Goal: Task Accomplishment & Management: Use online tool/utility

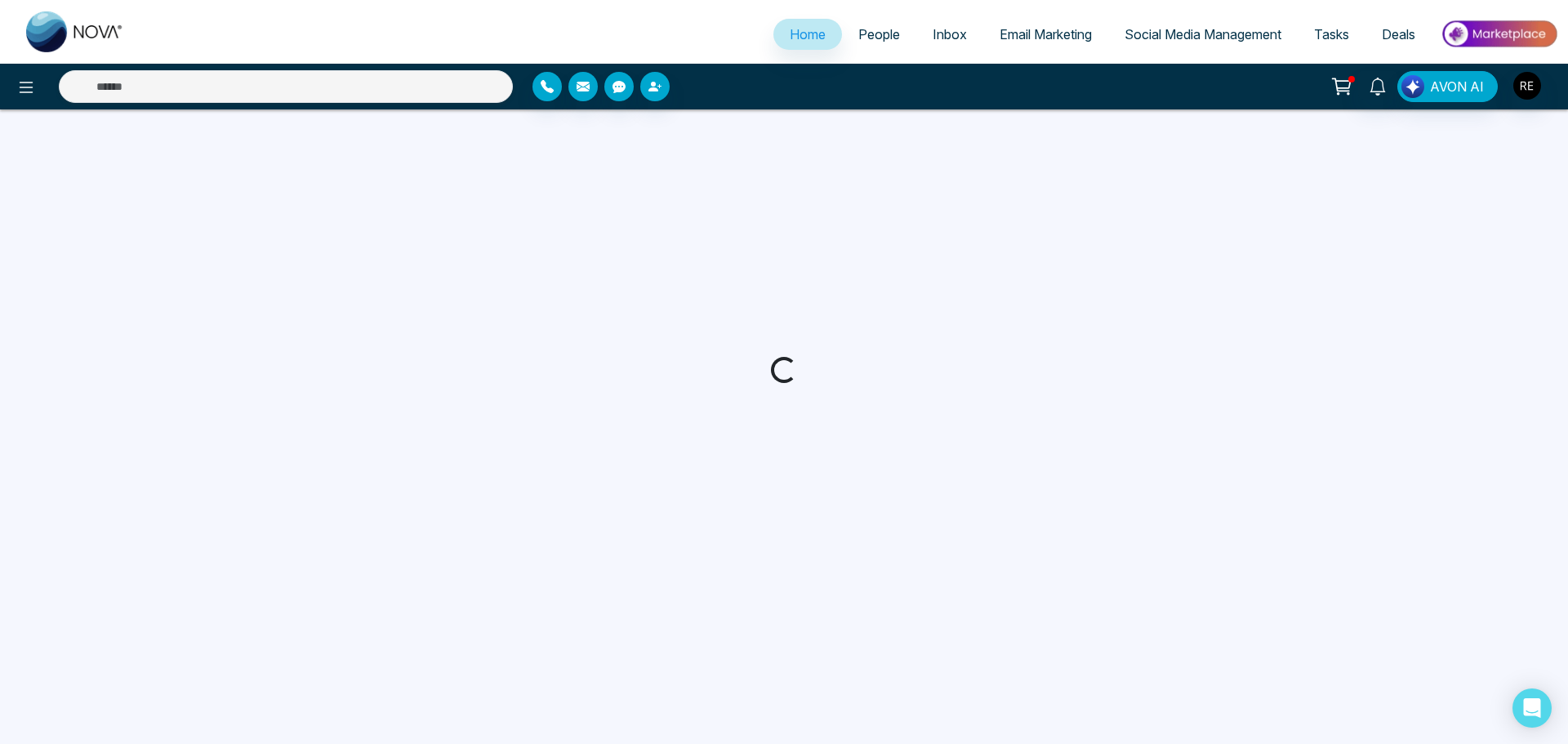
select select "*"
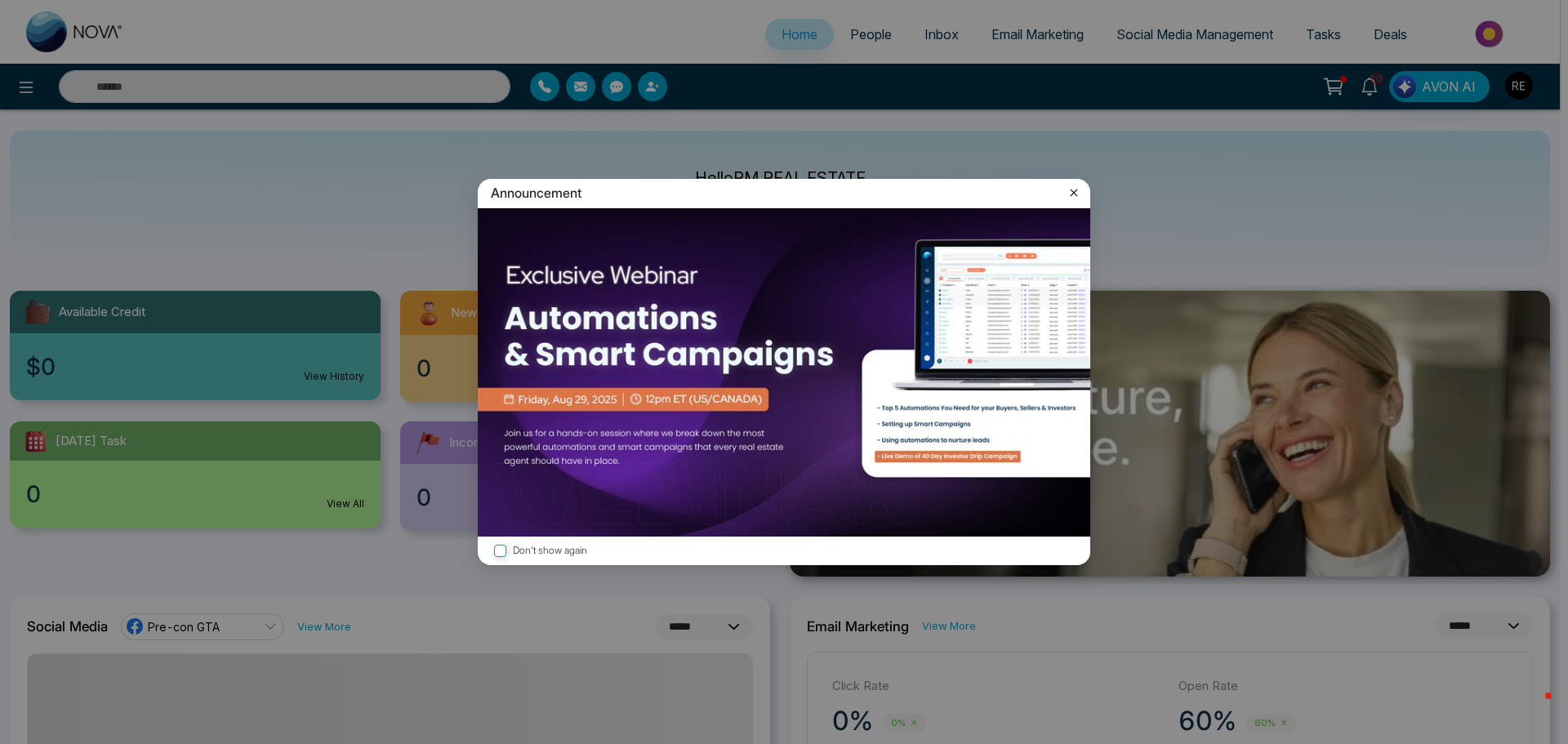
click at [1074, 194] on icon at bounding box center [1074, 193] width 17 height 17
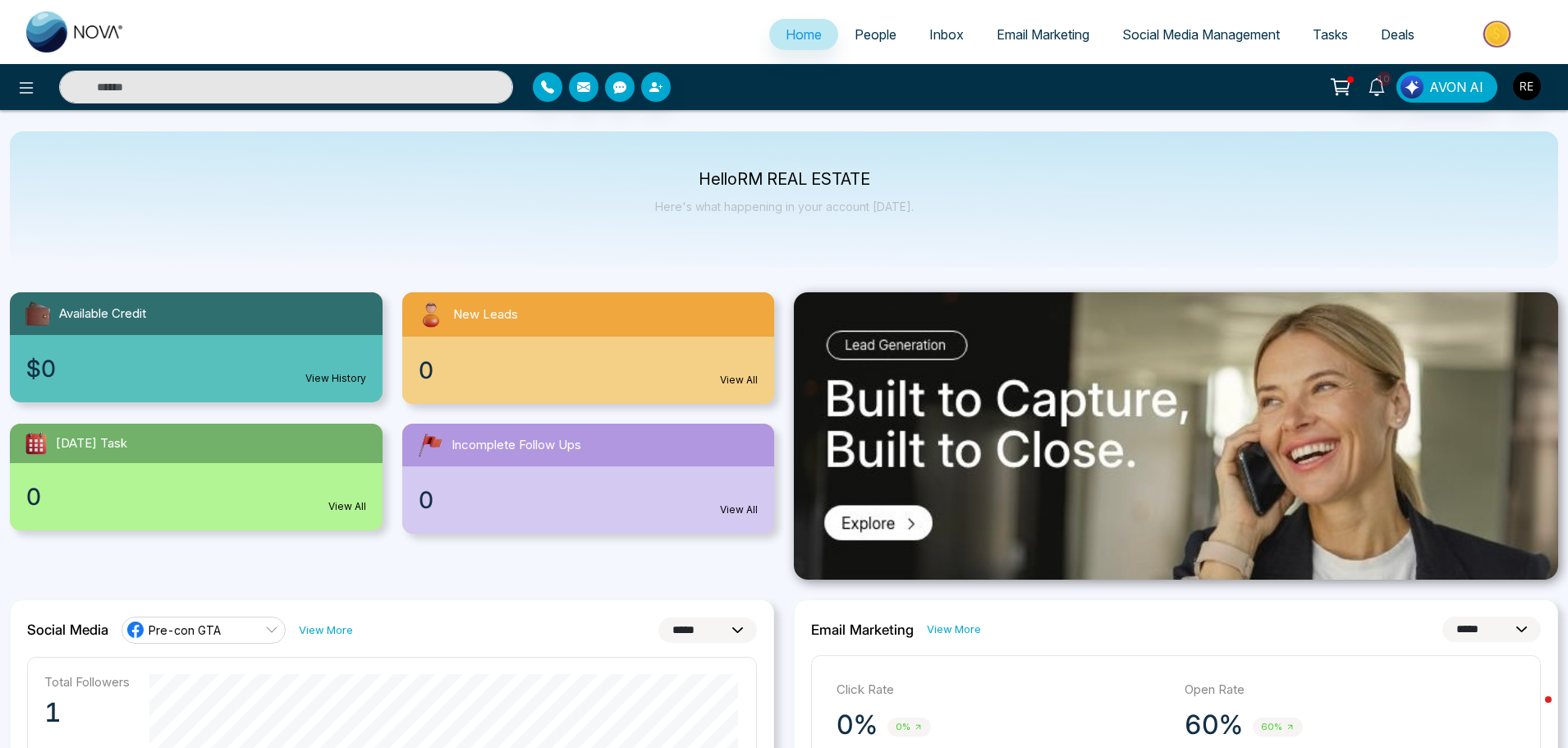
click at [1191, 33] on span "Social Media Management" at bounding box center [1201, 35] width 157 height 17
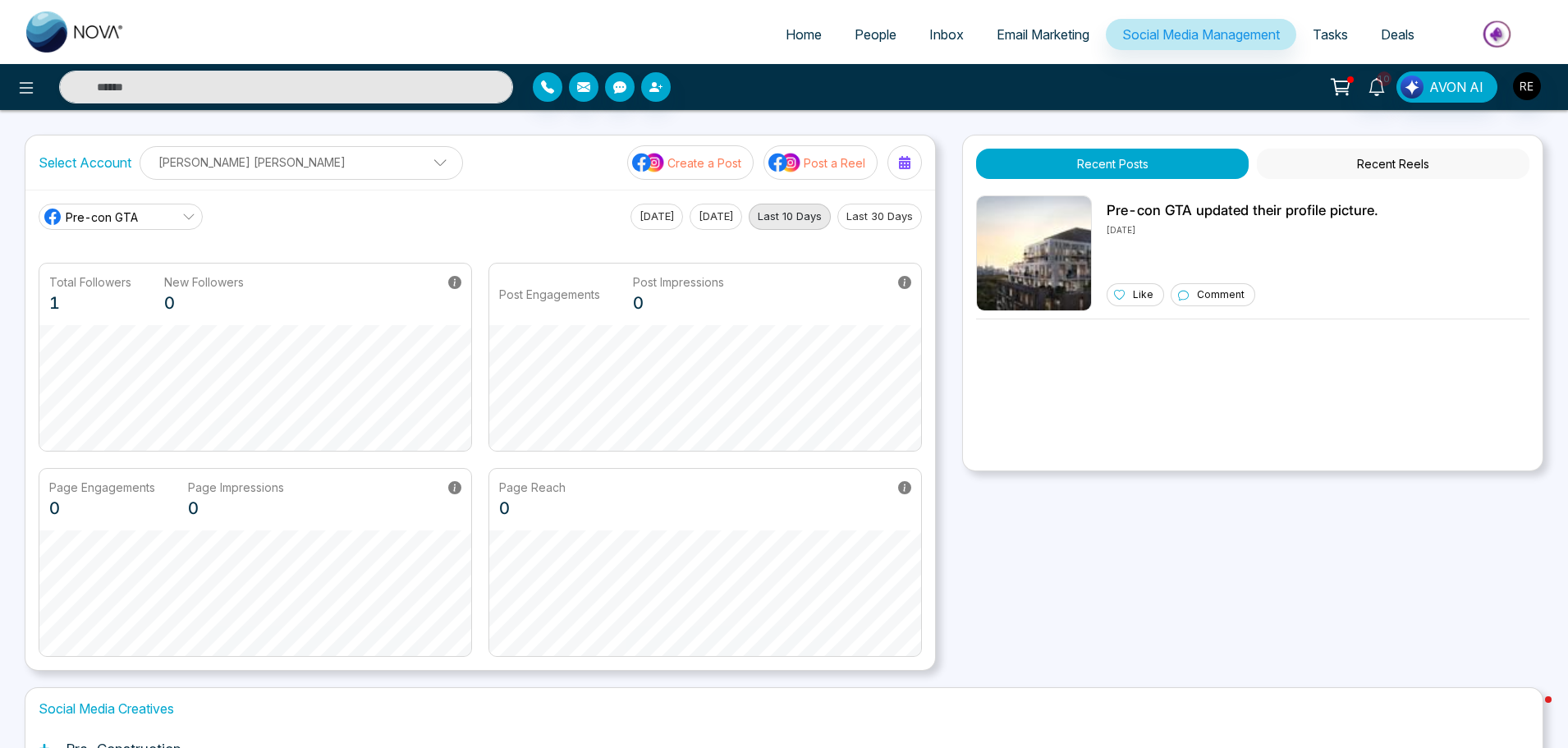
click at [830, 161] on p "Post a Reel" at bounding box center [835, 163] width 62 height 17
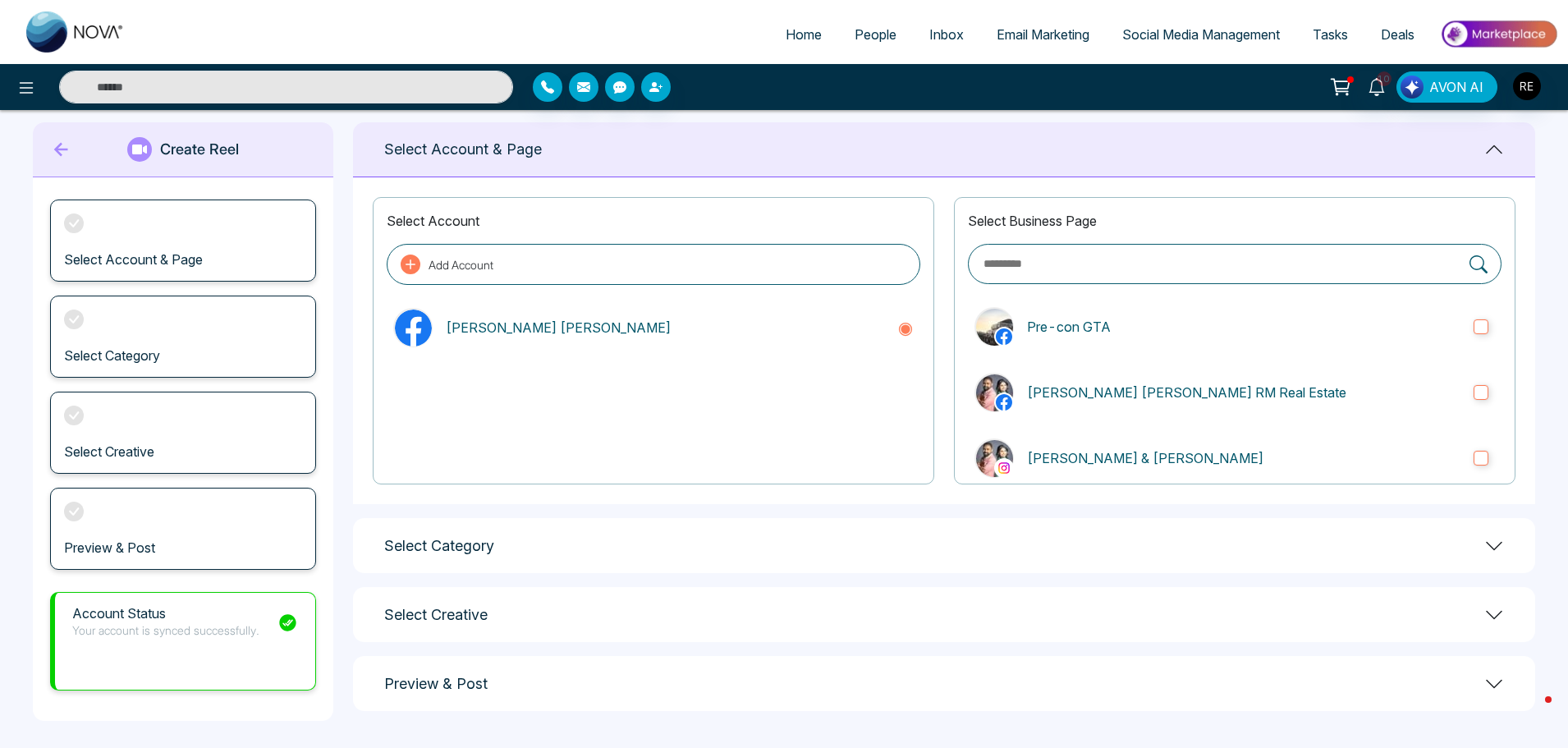
scroll to position [26, 0]
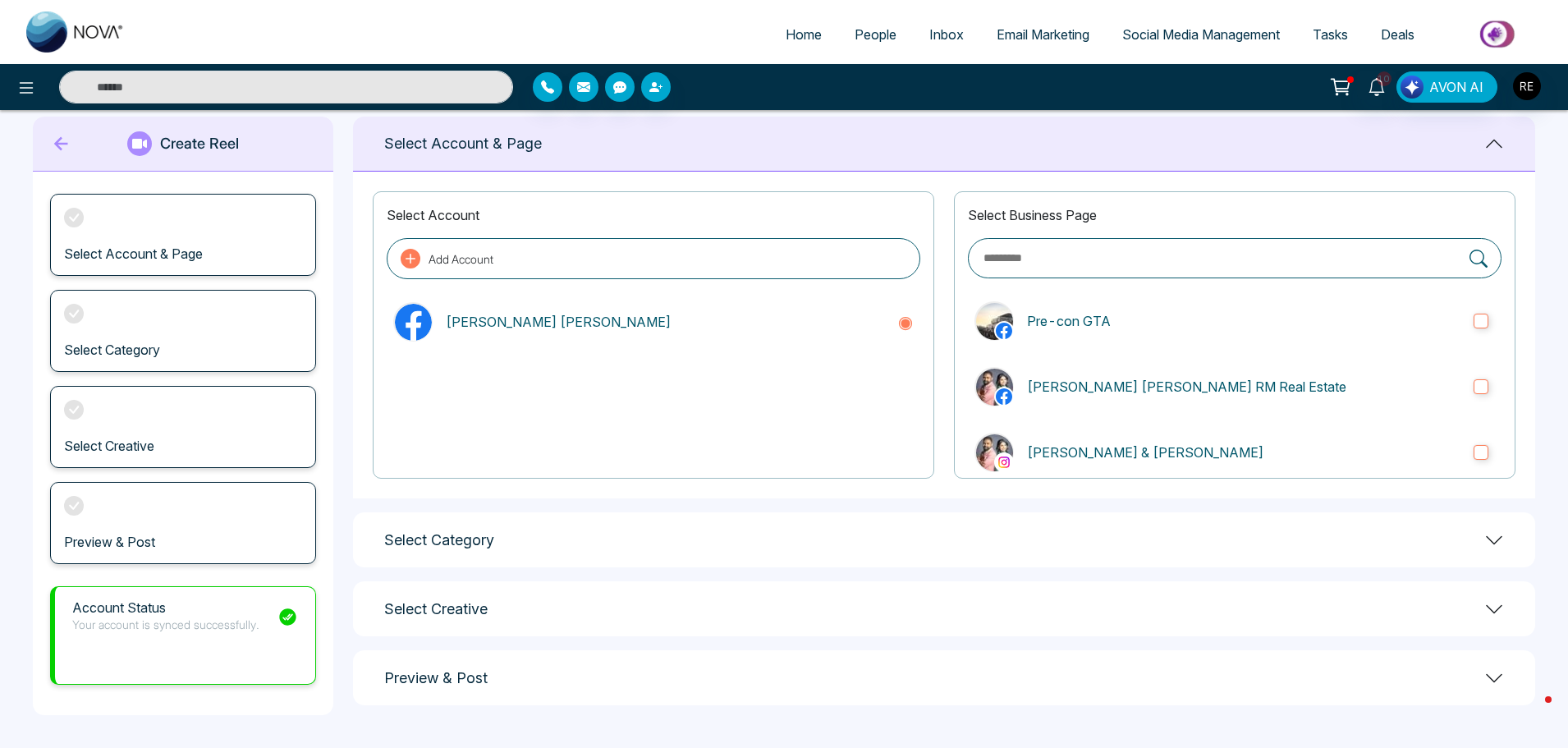
click at [436, 542] on h1 "Select Category" at bounding box center [438, 539] width 110 height 18
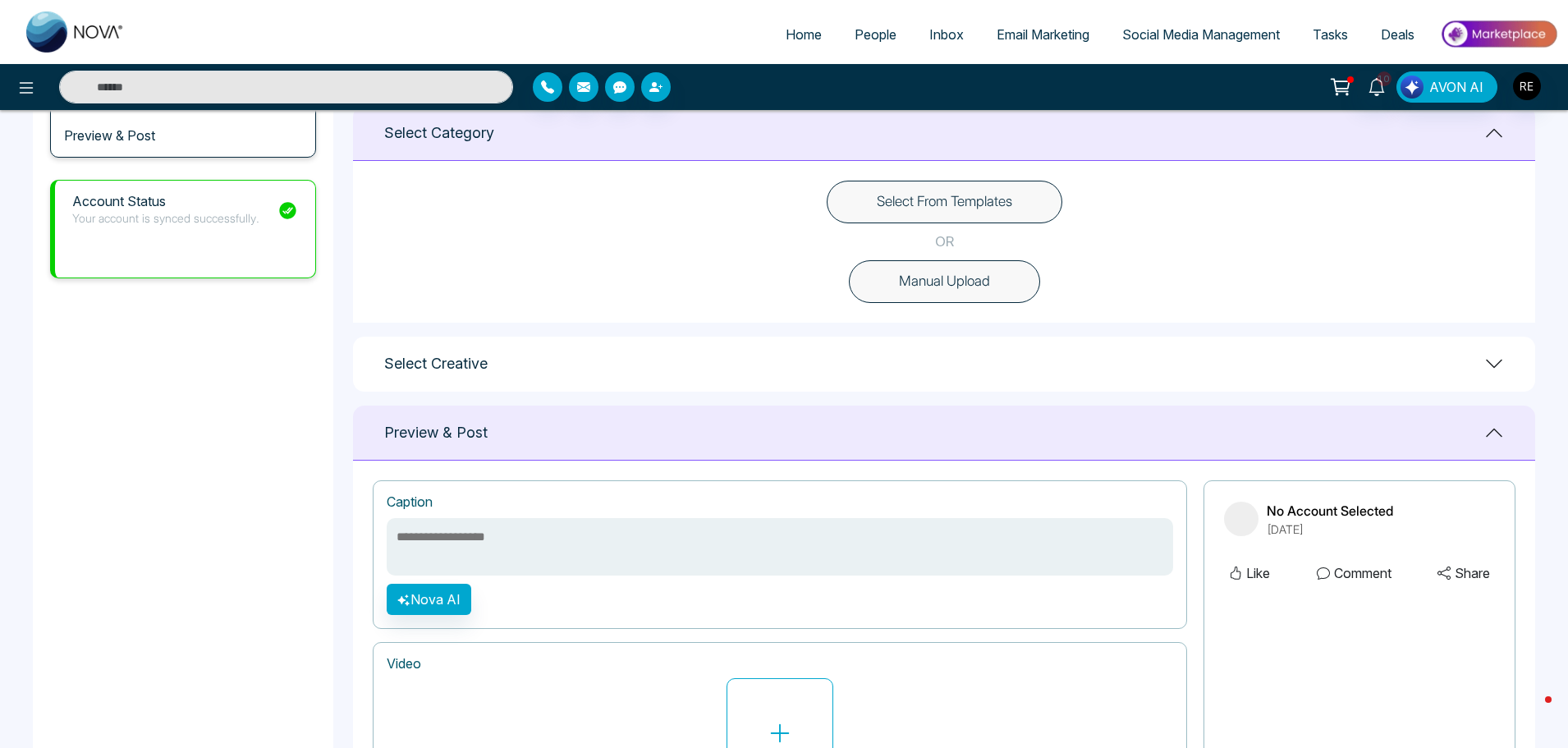
scroll to position [436, 0]
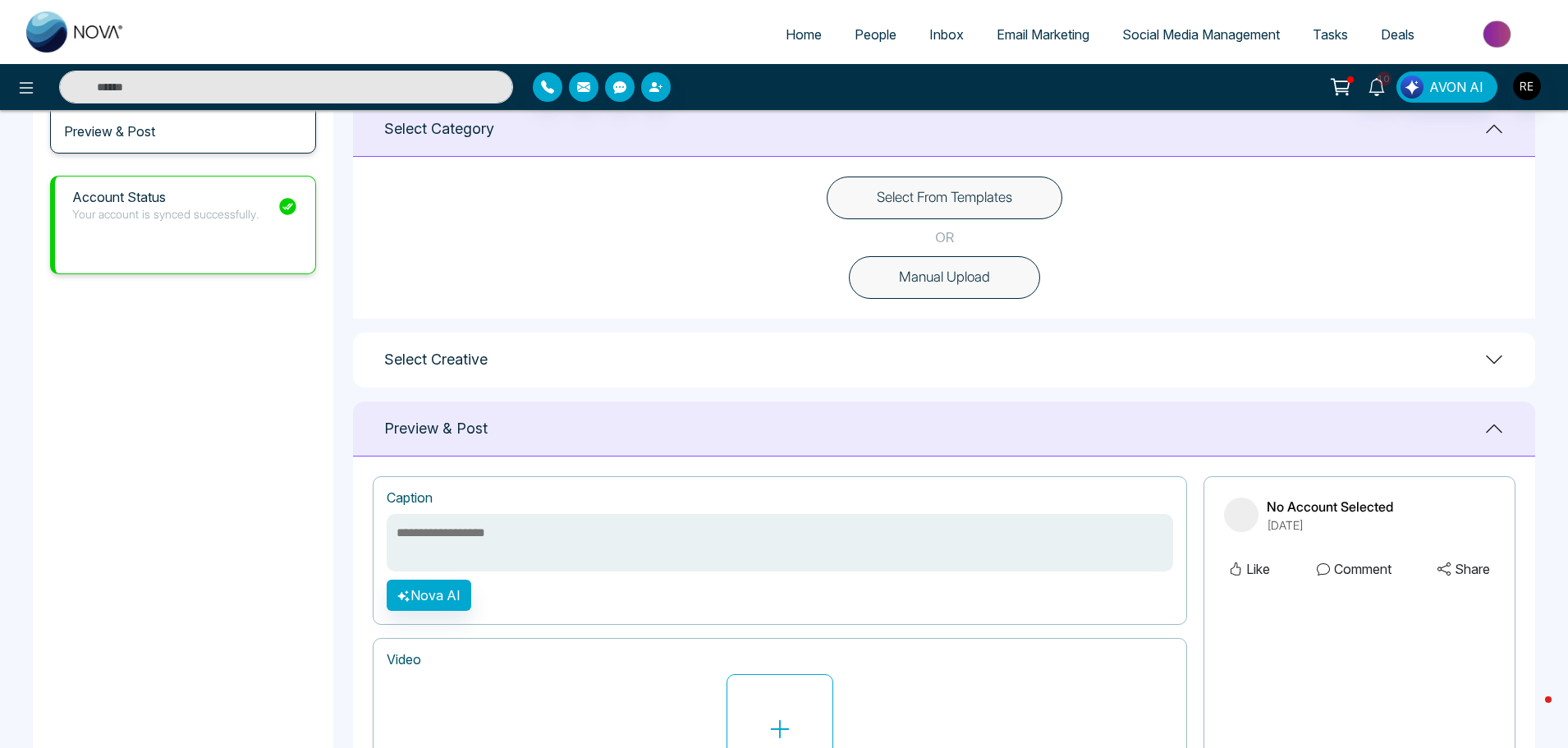
click at [469, 362] on h1 "Select Creative" at bounding box center [436, 359] width 103 height 18
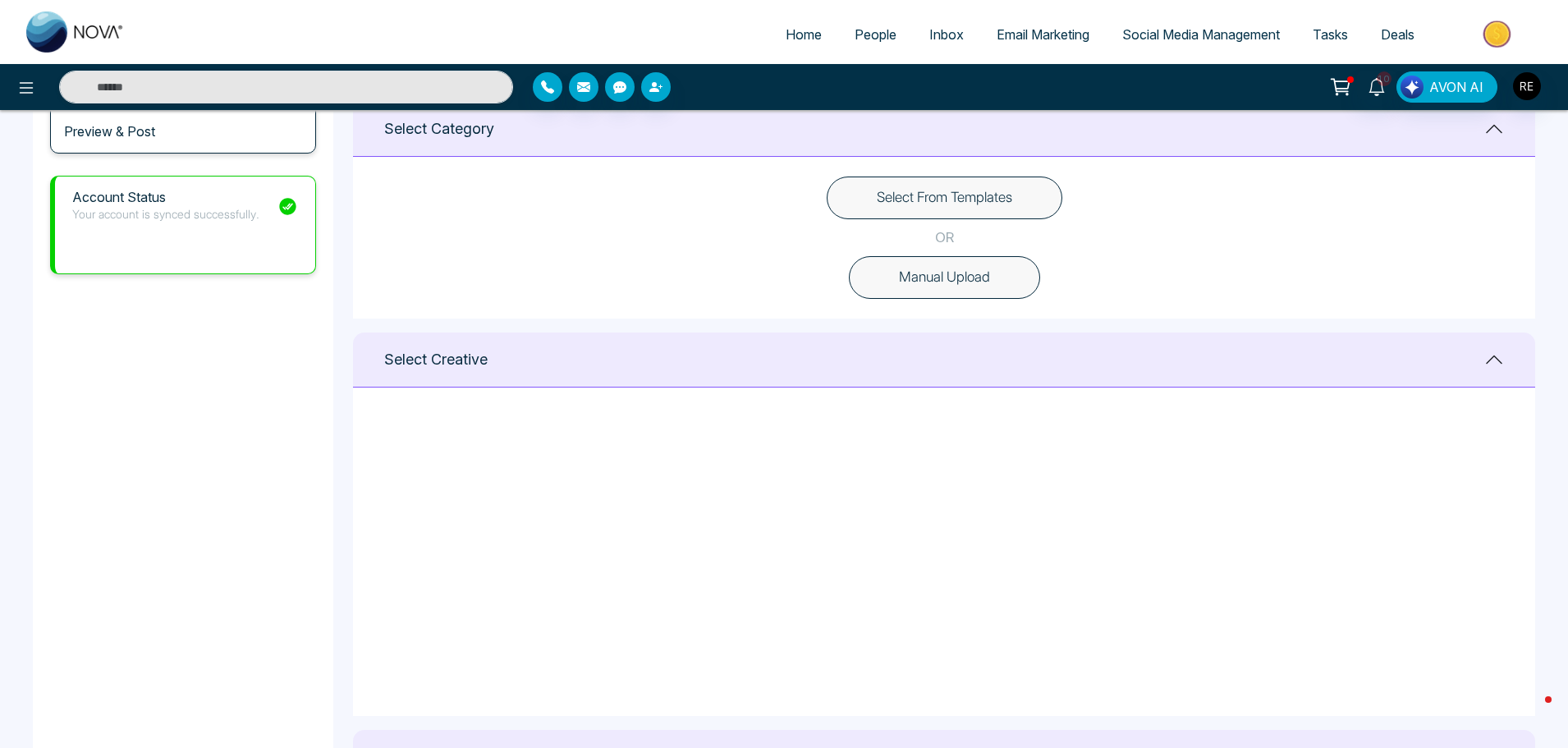
scroll to position [0, 0]
click at [555, 438] on icon at bounding box center [554, 440] width 15 height 17
type textarea "**********"
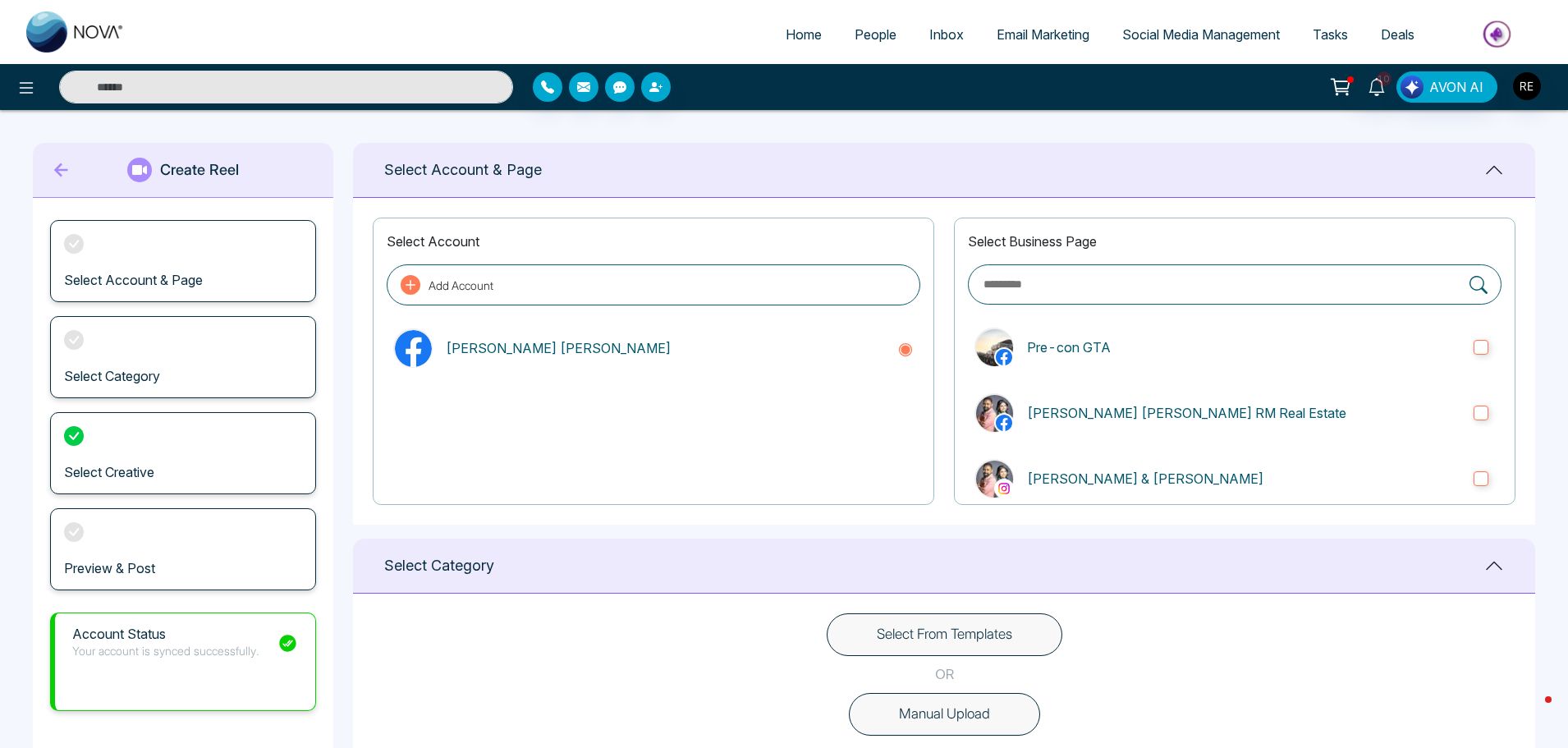
click at [1157, 38] on span "Social Media Management" at bounding box center [1201, 35] width 157 height 17
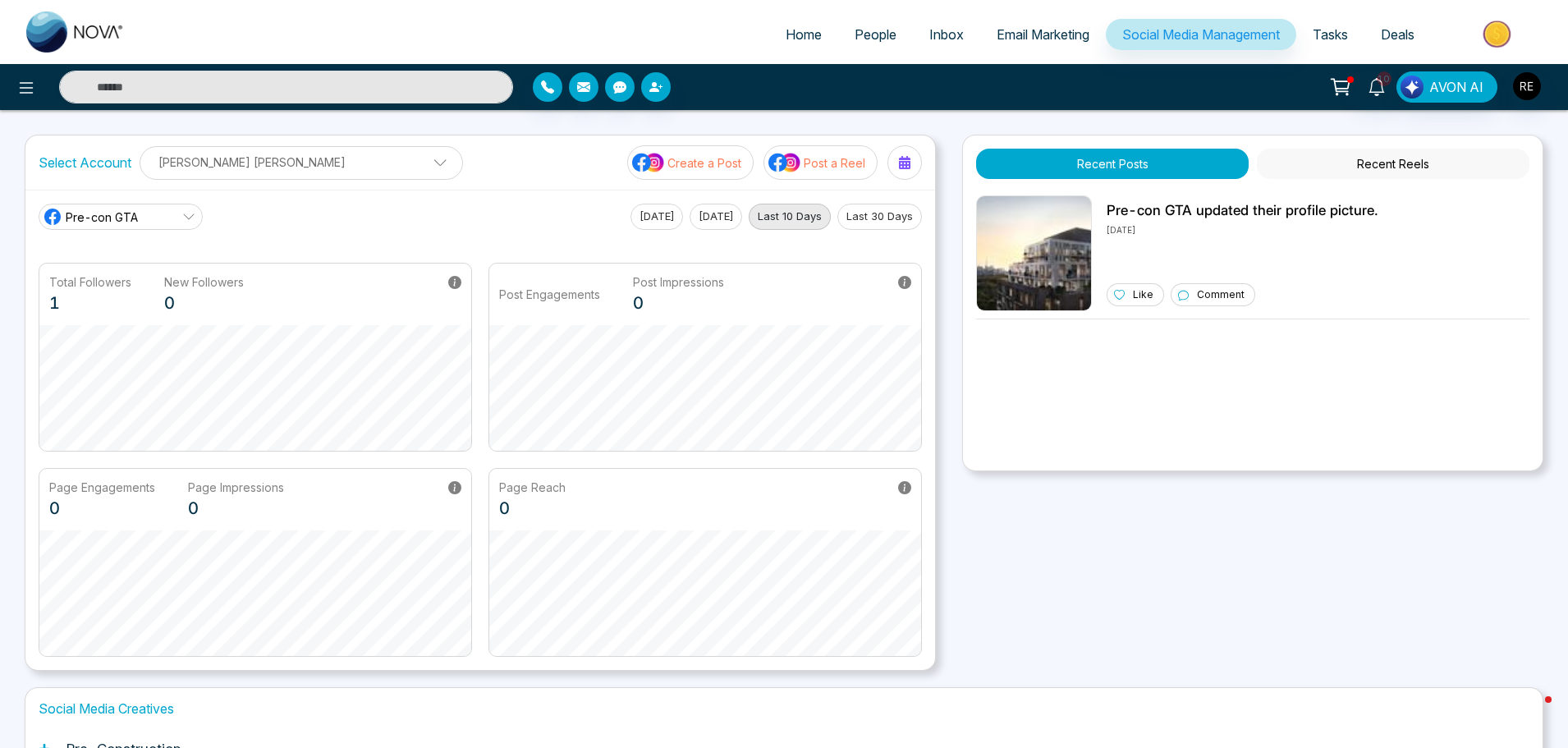
drag, startPoint x: 721, startPoint y: 158, endPoint x: 729, endPoint y: 169, distance: 13.6
click at [721, 159] on p "Create a Post" at bounding box center [704, 163] width 74 height 17
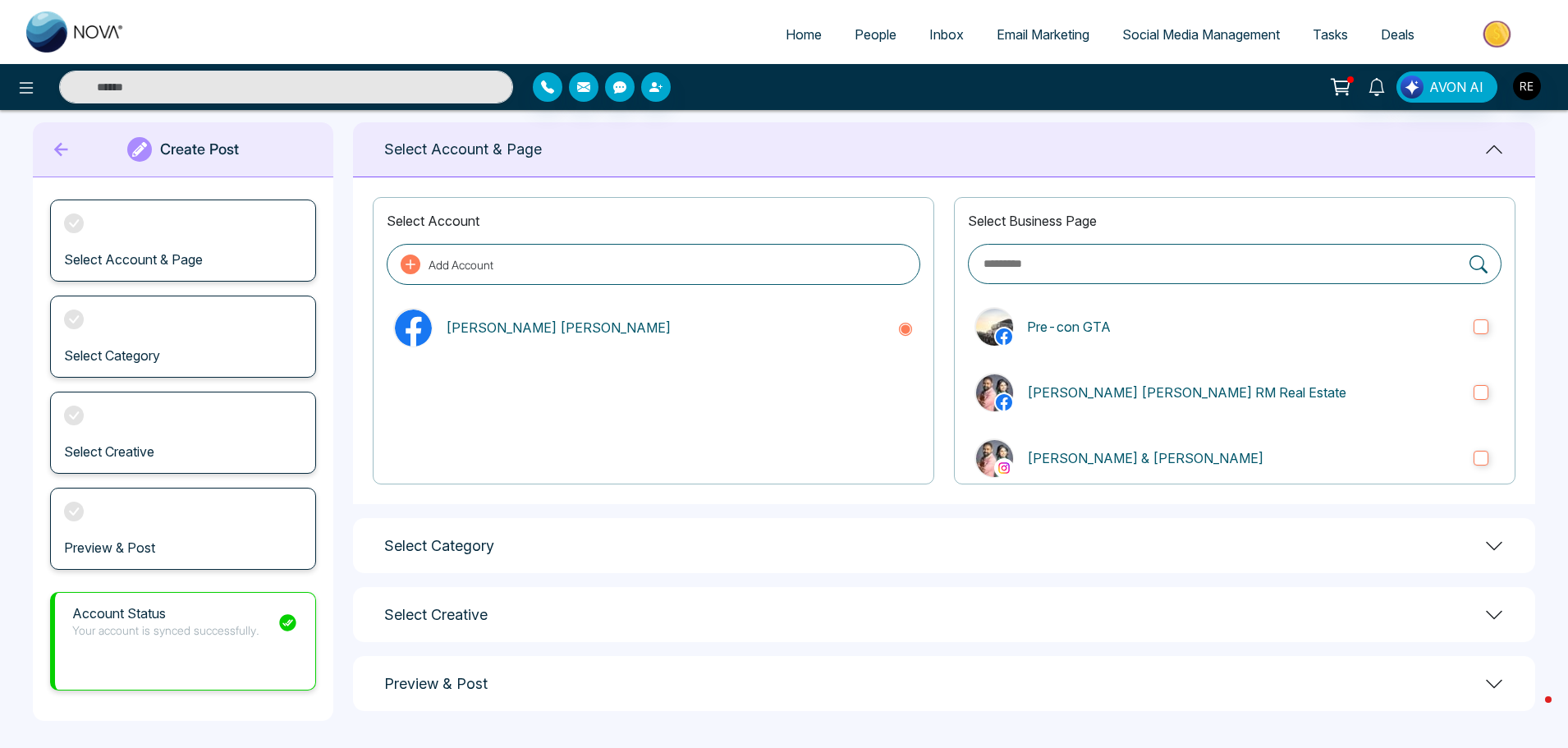
scroll to position [26, 0]
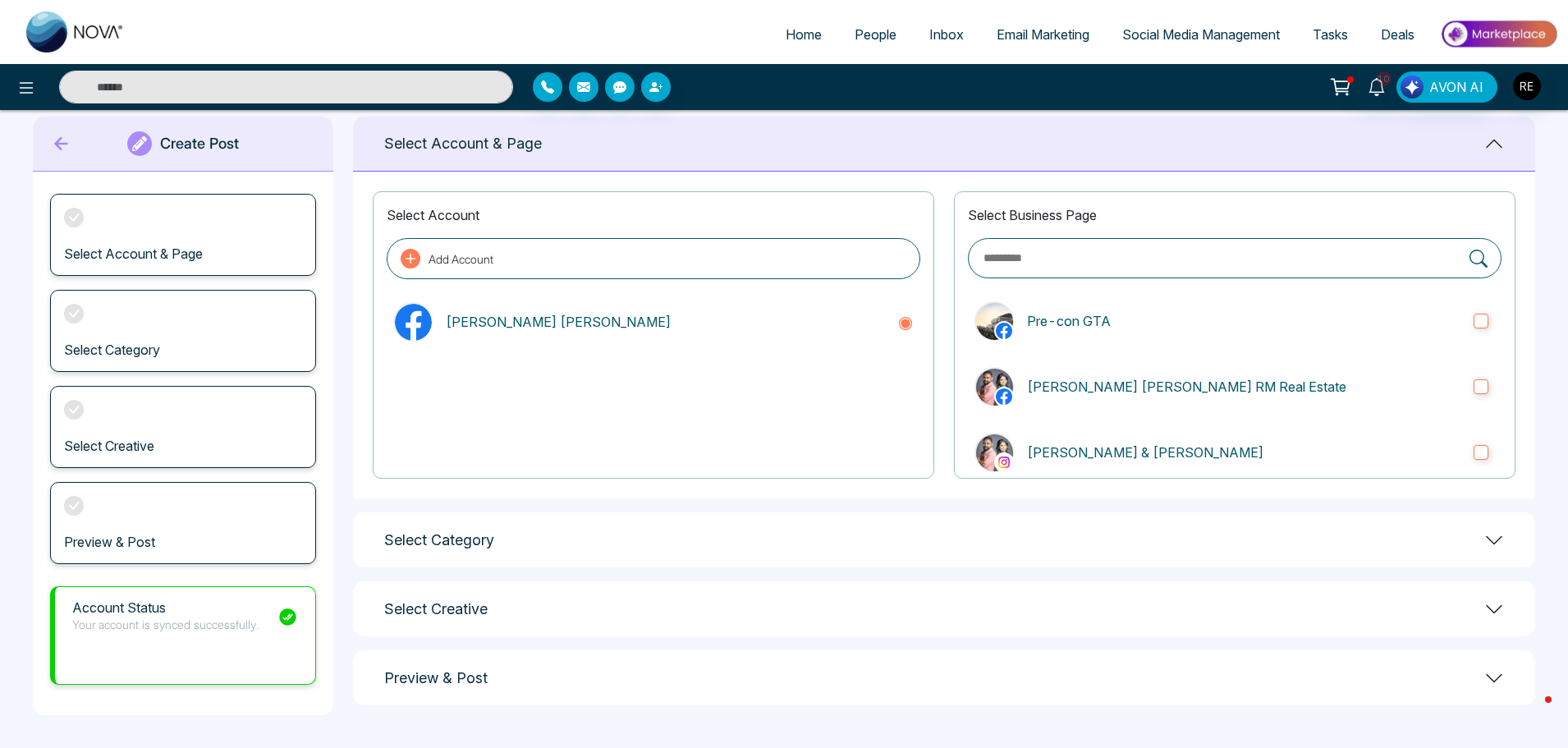
click at [473, 538] on h1 "Select Category" at bounding box center [438, 539] width 110 height 18
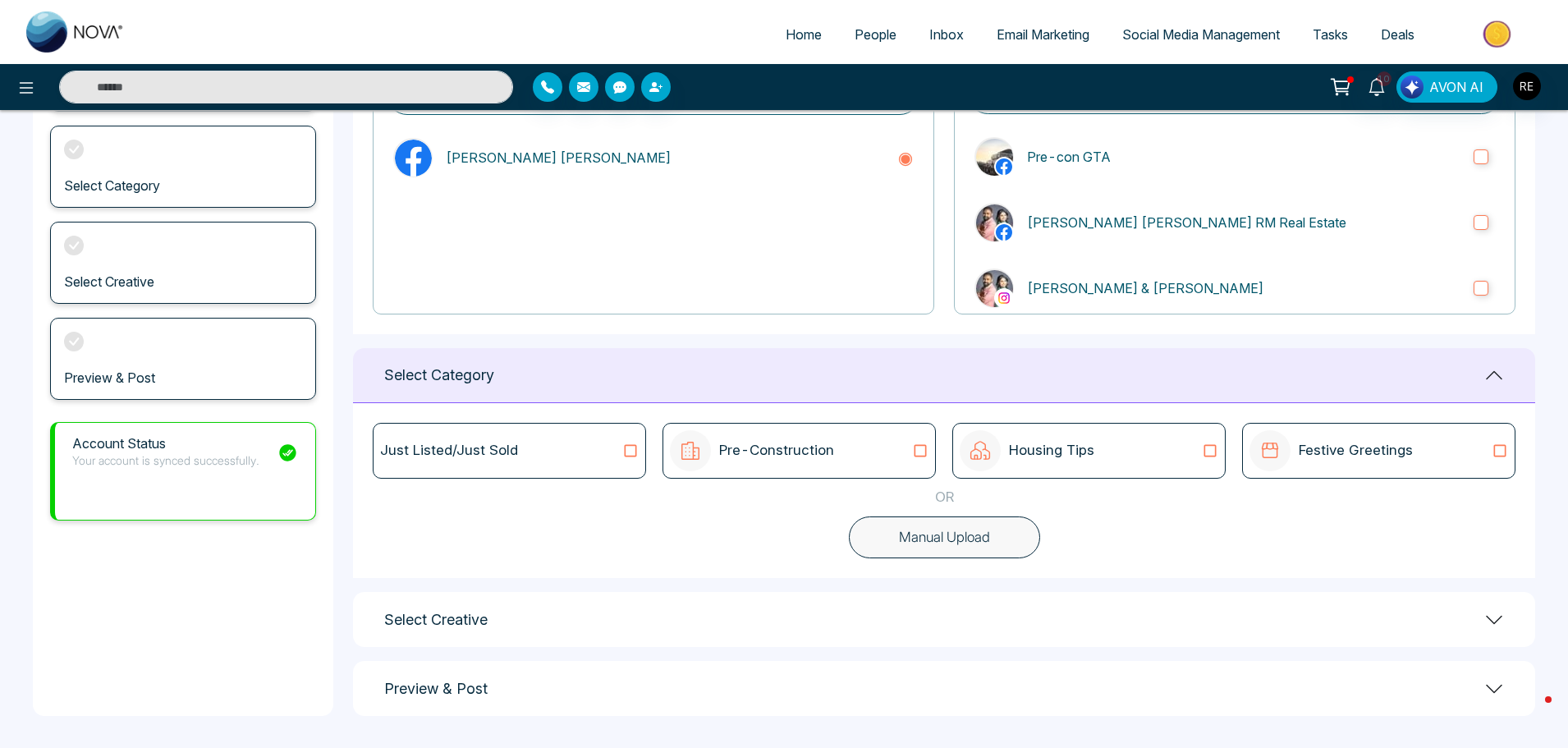
scroll to position [191, 0]
click at [923, 451] on icon at bounding box center [920, 450] width 22 height 17
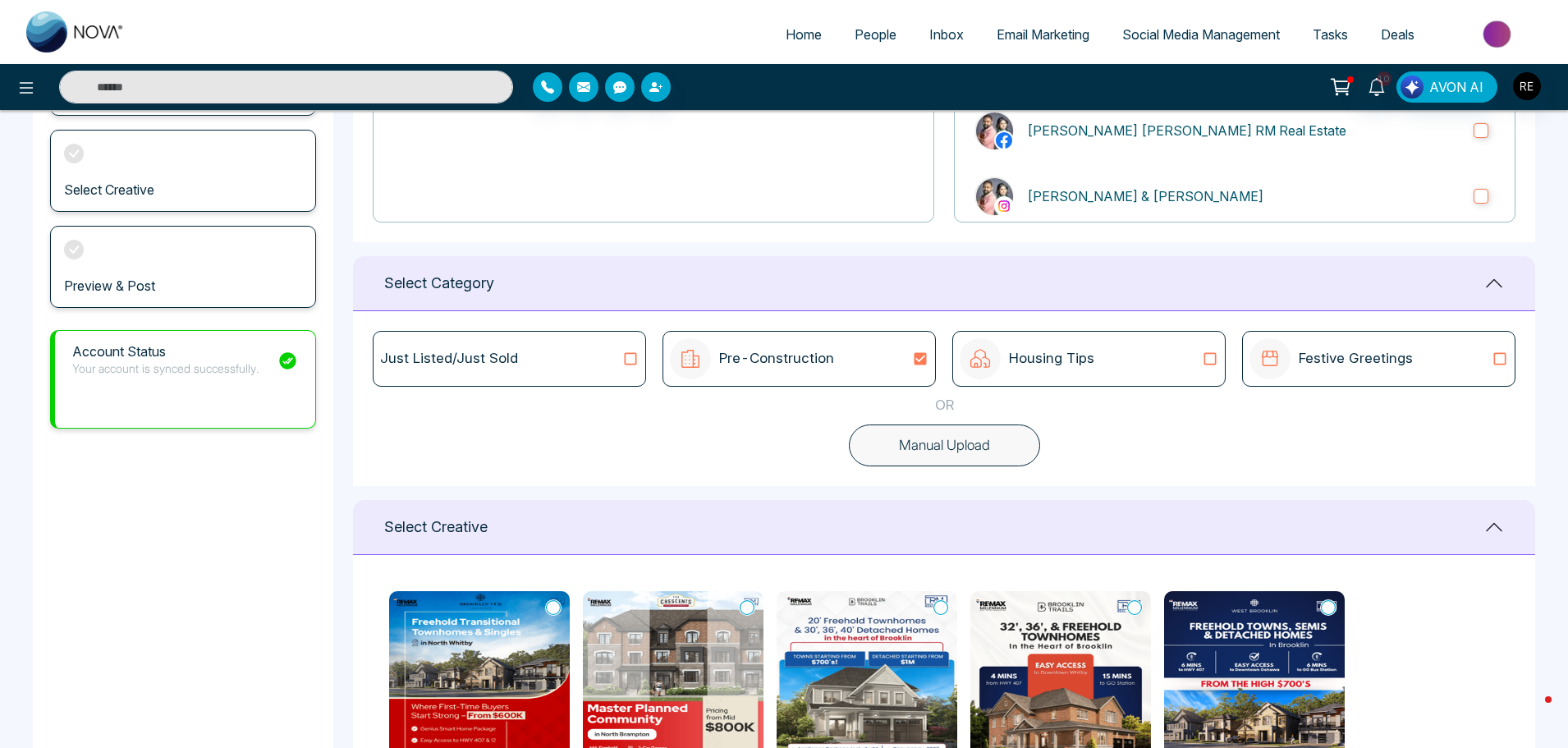
scroll to position [356, 0]
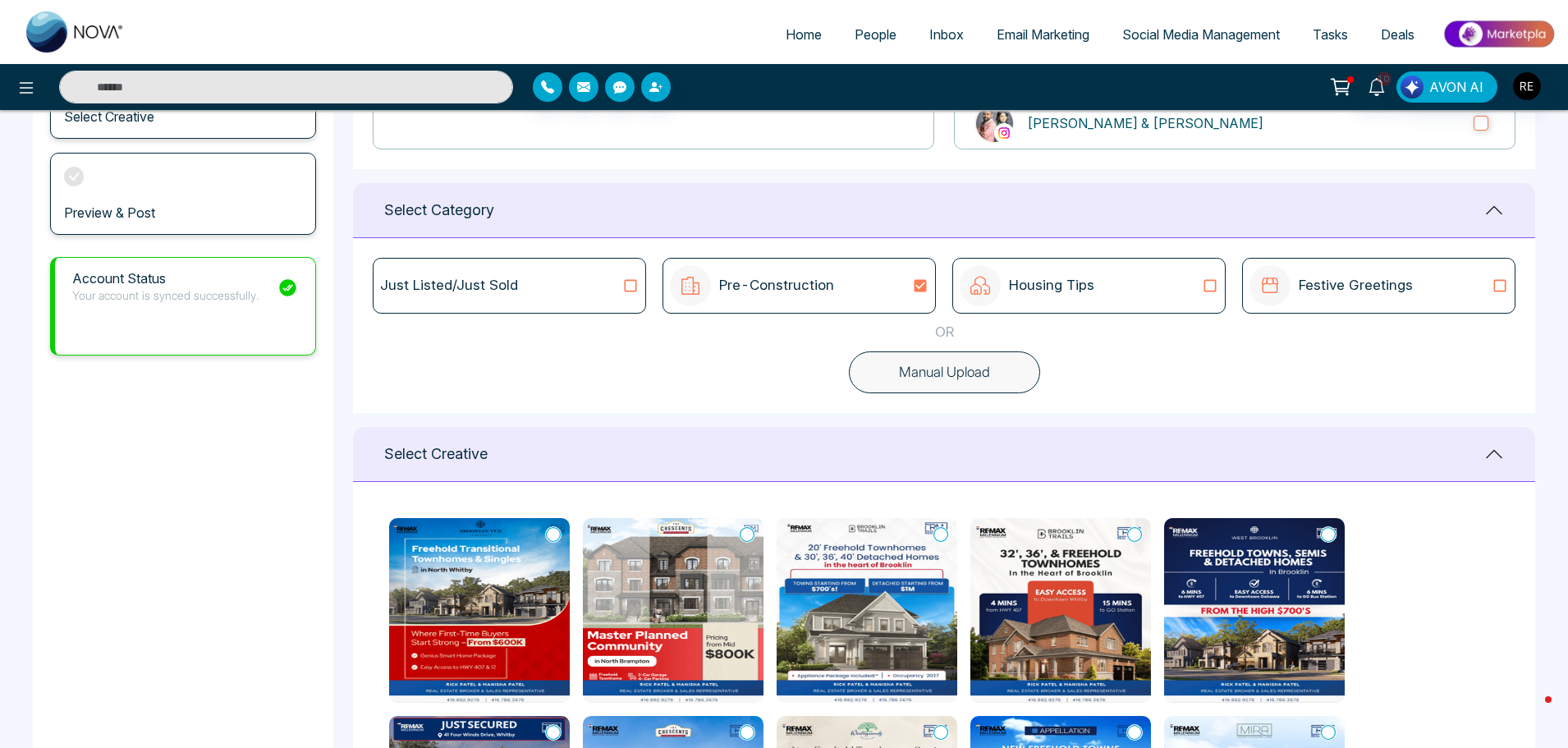
click at [1212, 289] on icon at bounding box center [1210, 286] width 22 height 17
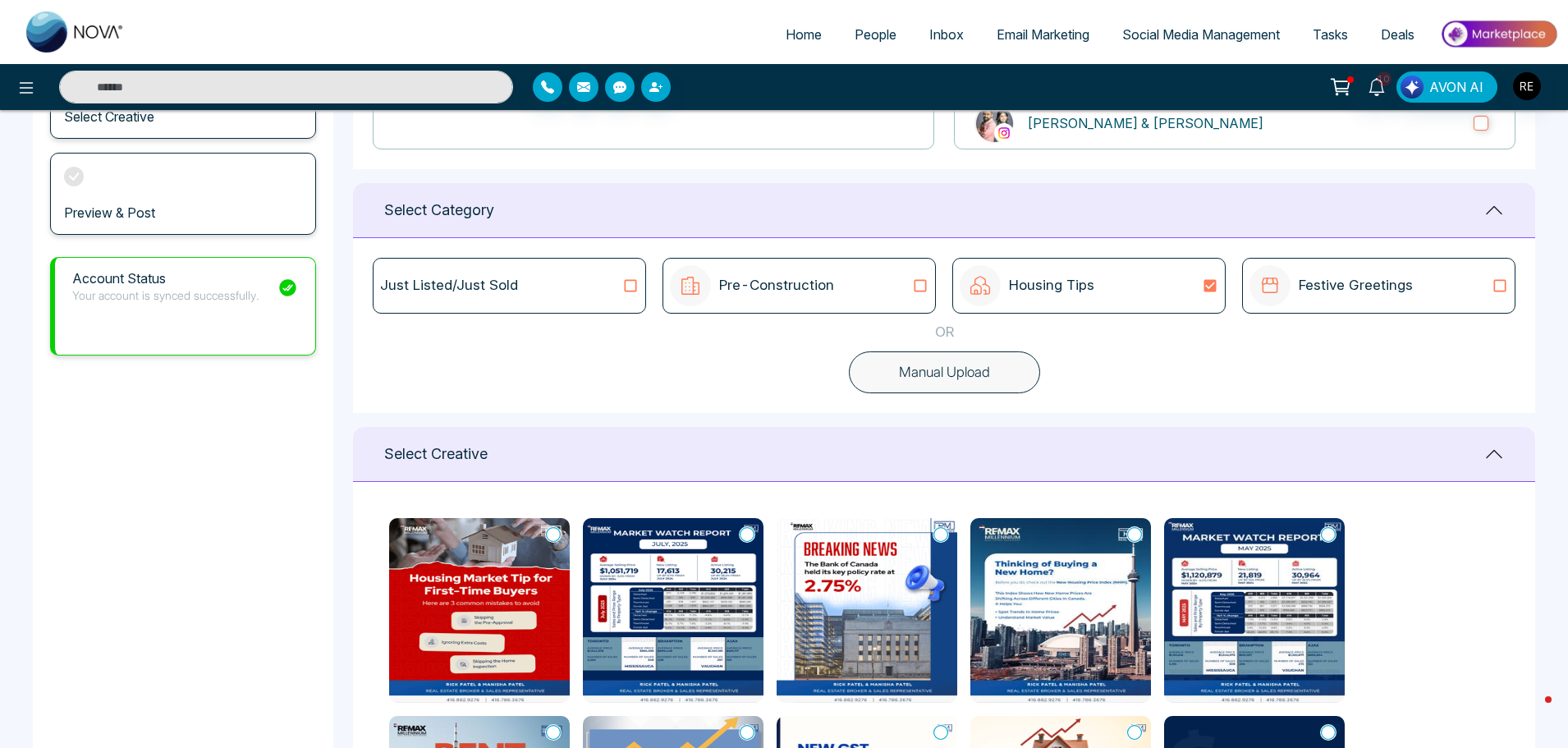
click at [638, 284] on icon at bounding box center [630, 286] width 22 height 17
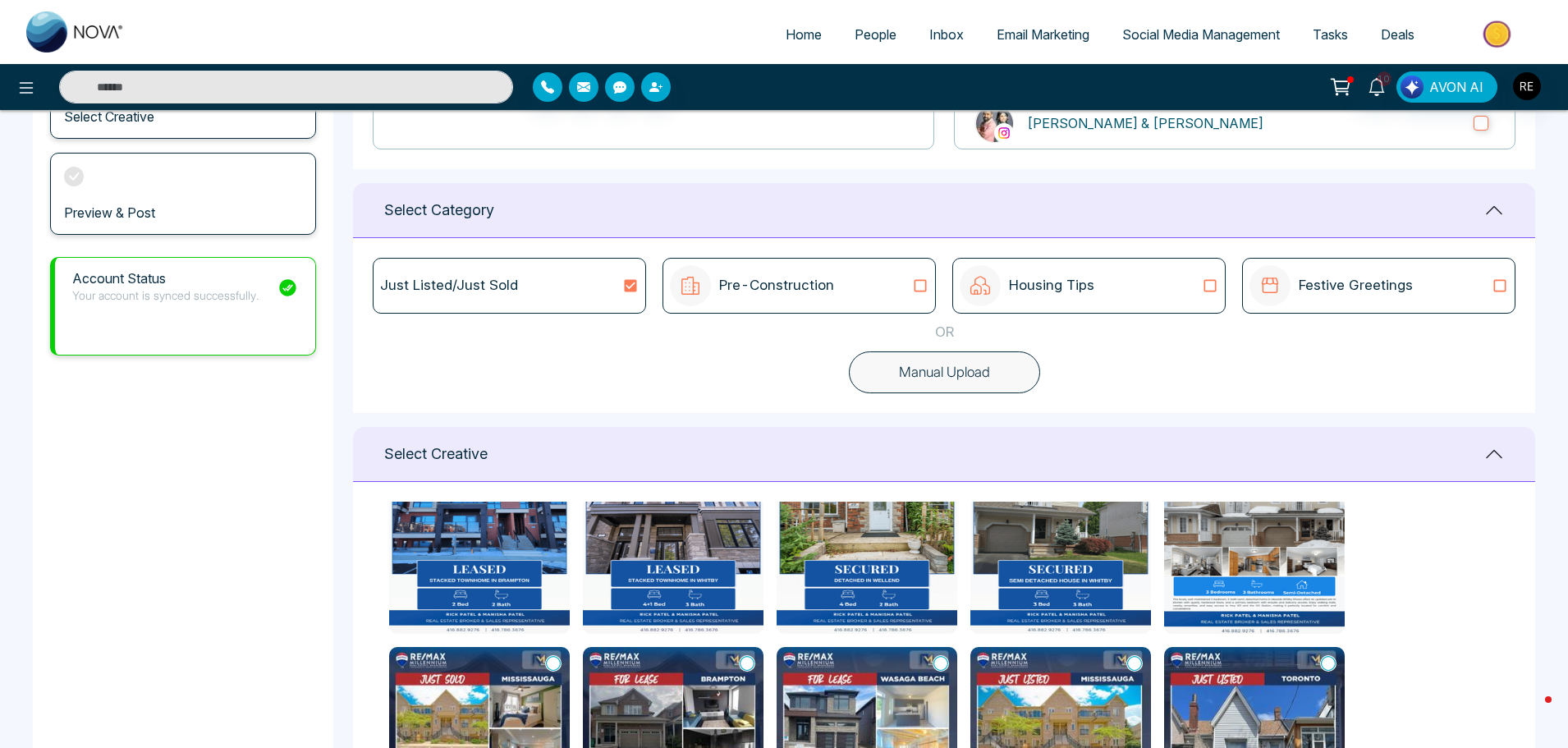
scroll to position [0, 0]
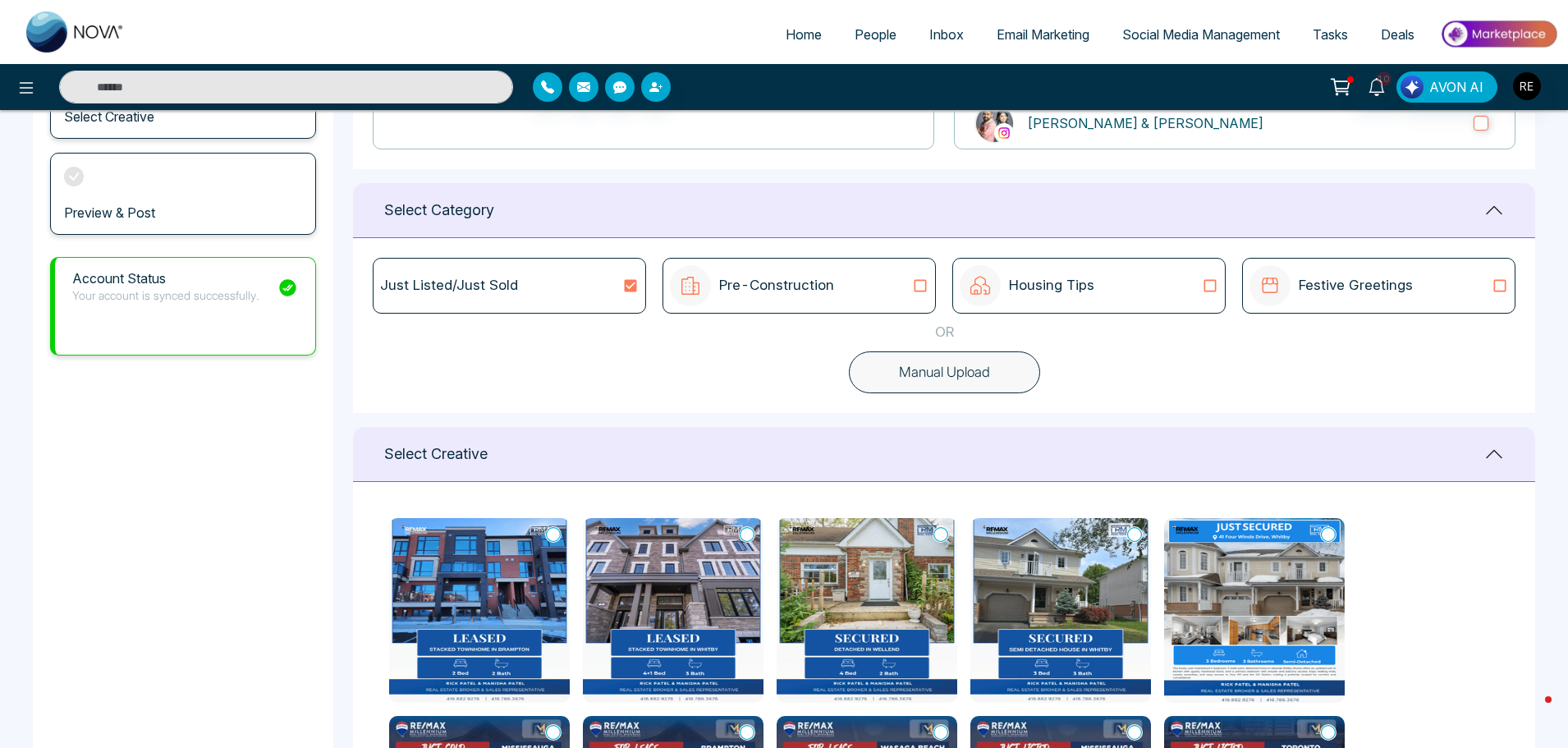
click at [1500, 283] on icon at bounding box center [1500, 286] width 22 height 17
